Goal: Information Seeking & Learning: Check status

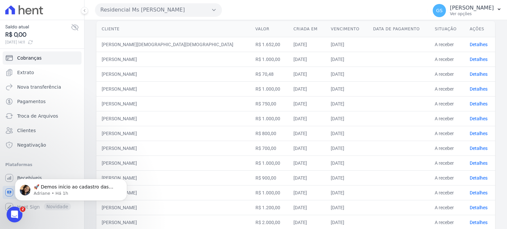
scroll to position [116, 0]
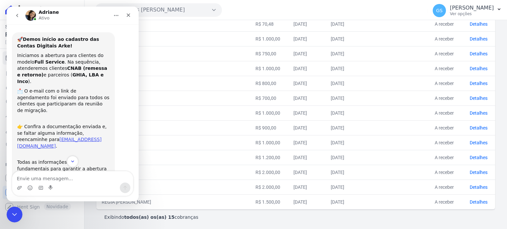
scroll to position [57, 0]
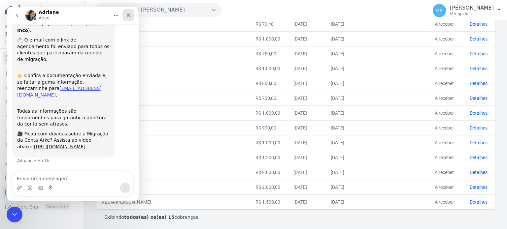
click at [132, 14] on div "Fechar" at bounding box center [129, 15] width 12 height 12
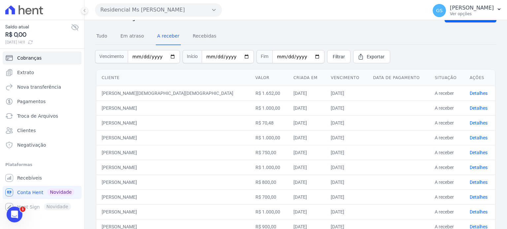
scroll to position [0, 0]
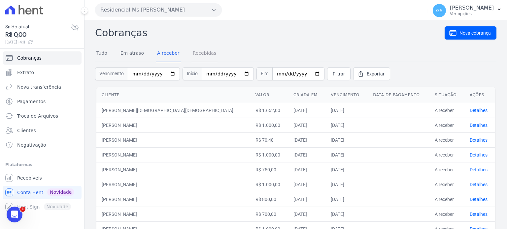
click at [193, 52] on link "Recebidas" at bounding box center [205, 53] width 26 height 17
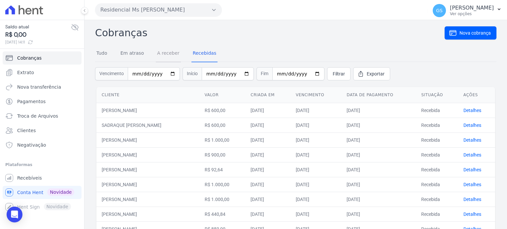
click at [158, 51] on link "A receber" at bounding box center [168, 53] width 25 height 17
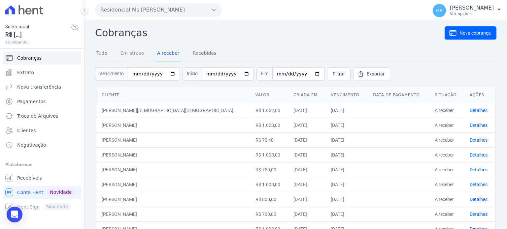
click at [138, 55] on link "Em atraso" at bounding box center [132, 53] width 26 height 17
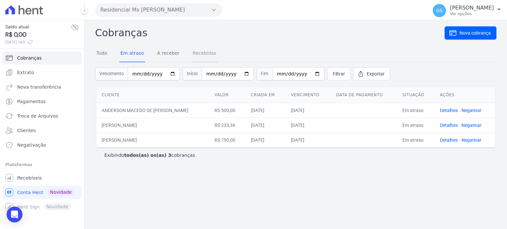
click at [196, 55] on link "Recebidas" at bounding box center [205, 53] width 26 height 17
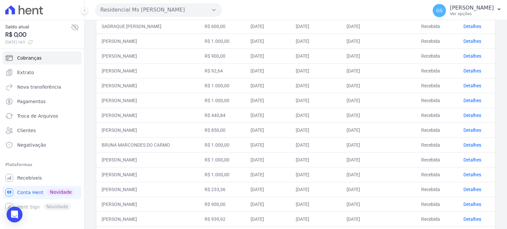
scroll to position [165, 0]
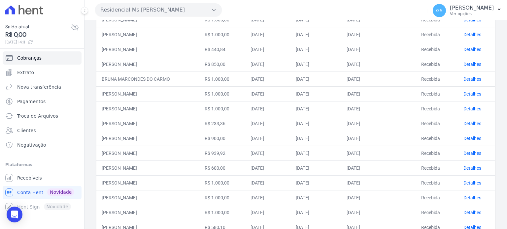
drag, startPoint x: 160, startPoint y: 137, endPoint x: 349, endPoint y: 136, distance: 188.9
click at [349, 136] on tr "[PERSON_NAME] R$ 900,00 [DATE] [DATE] [DATE] Recebida Detalhes" at bounding box center [295, 138] width 399 height 15
click at [341, 136] on td "[DATE]" at bounding box center [316, 138] width 51 height 15
click at [225, 134] on td "R$ 900,00" at bounding box center [222, 138] width 46 height 15
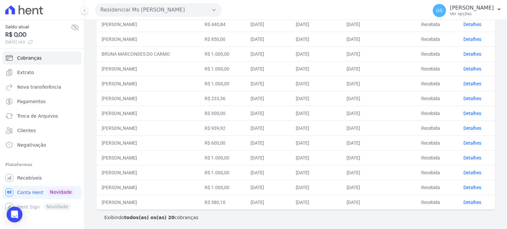
drag, startPoint x: 145, startPoint y: 67, endPoint x: 411, endPoint y: 70, distance: 265.5
click at [411, 70] on tr "[PERSON_NAME] R$ 1.000,00 [DATE] [DATE] [DATE] Recebida Detalhes" at bounding box center [295, 68] width 399 height 15
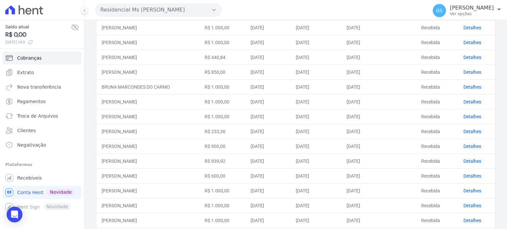
drag, startPoint x: 139, startPoint y: 117, endPoint x: 160, endPoint y: 117, distance: 21.1
click at [160, 117] on td "[PERSON_NAME]" at bounding box center [147, 116] width 103 height 15
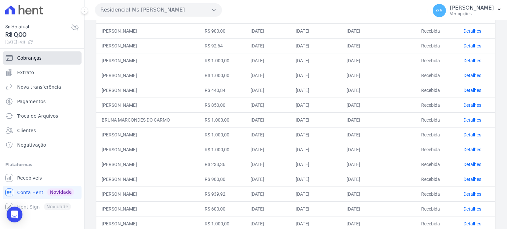
click at [31, 61] on span "Cobranças" at bounding box center [29, 58] width 24 height 7
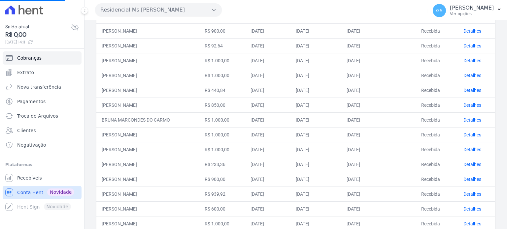
click at [30, 191] on span "Conta Hent" at bounding box center [30, 193] width 26 height 7
click at [42, 55] on link "Cobranças" at bounding box center [42, 58] width 79 height 13
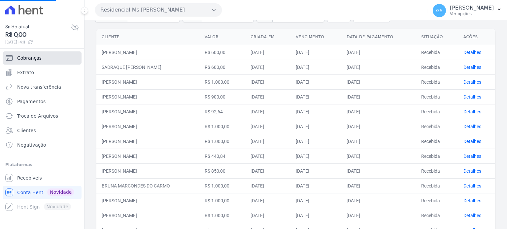
scroll to position [0, 0]
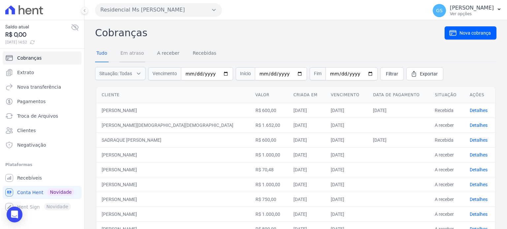
click at [141, 56] on link "Em atraso" at bounding box center [132, 53] width 26 height 17
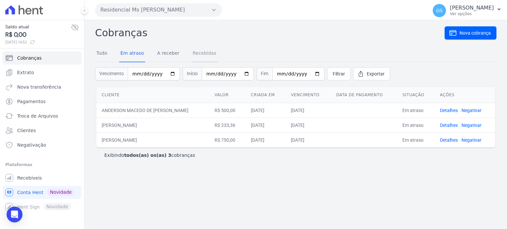
click at [192, 53] on link "Recebidas" at bounding box center [205, 53] width 26 height 17
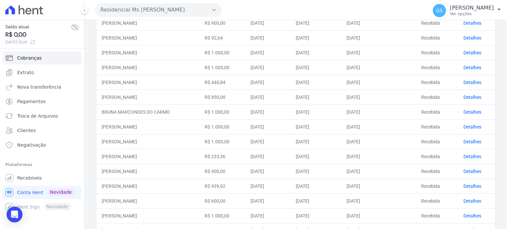
scroll to position [165, 0]
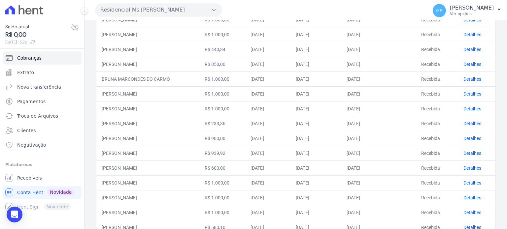
drag, startPoint x: 182, startPoint y: 153, endPoint x: 294, endPoint y: 152, distance: 111.6
click at [294, 152] on tr "[PERSON_NAME] R$ 939,92 [DATE] [DATE] [DATE] Recebida Detalhes" at bounding box center [295, 153] width 399 height 15
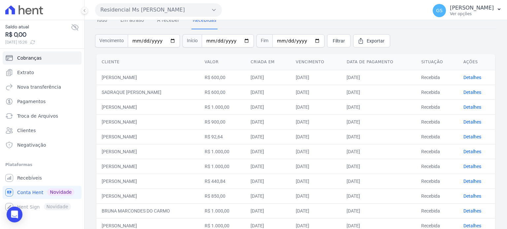
scroll to position [0, 0]
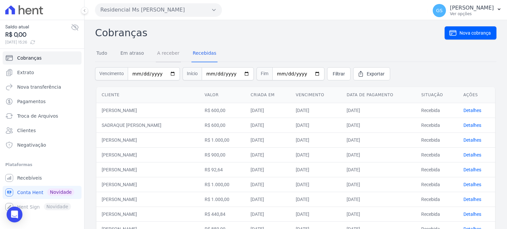
click at [170, 52] on link "A receber" at bounding box center [168, 53] width 25 height 17
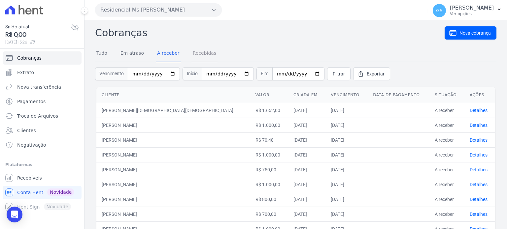
click at [198, 51] on link "Recebidas" at bounding box center [205, 53] width 26 height 17
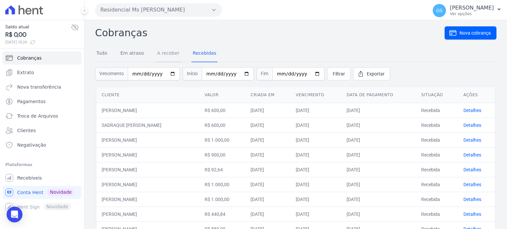
click at [162, 50] on link "A receber" at bounding box center [168, 53] width 25 height 17
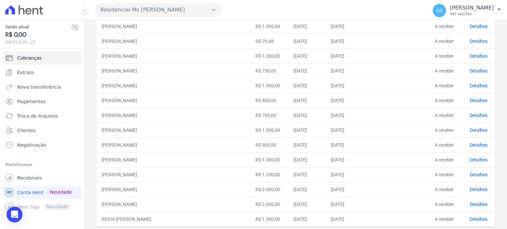
scroll to position [66, 0]
